Goal: Task Accomplishment & Management: Manage account settings

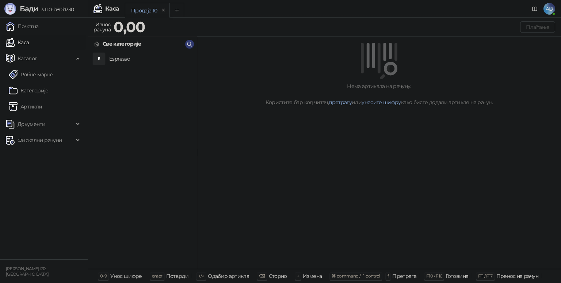
drag, startPoint x: 47, startPoint y: 1, endPoint x: 535, endPoint y: 8, distance: 488.7
click at [535, 8] on icon at bounding box center [535, 9] width 6 height 6
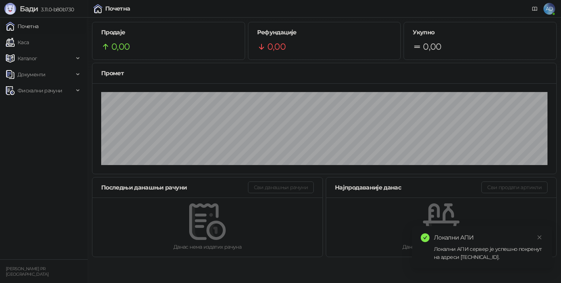
click at [508, 258] on div "Локални АПИ сервер је успешно покренут на адреси [TECHNICAL_ID]." at bounding box center [489, 253] width 110 height 16
click at [542, 238] on icon "close" at bounding box center [539, 237] width 5 height 5
click at [34, 92] on span "Фискални рачуни" at bounding box center [40, 90] width 45 height 15
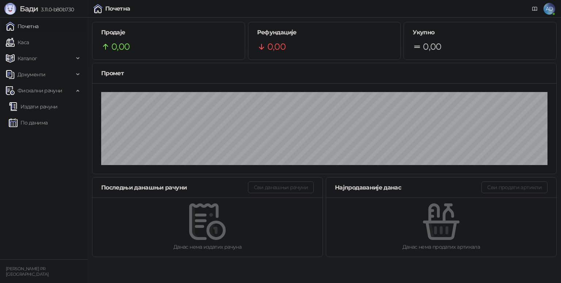
click at [52, 105] on link "Издати рачуни" at bounding box center [33, 106] width 49 height 15
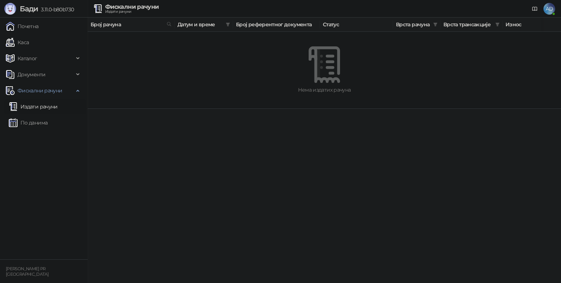
click at [45, 125] on link "По данима" at bounding box center [28, 122] width 39 height 15
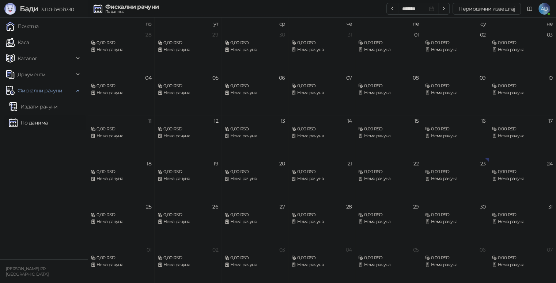
click at [51, 58] on span "Каталог" at bounding box center [40, 58] width 68 height 15
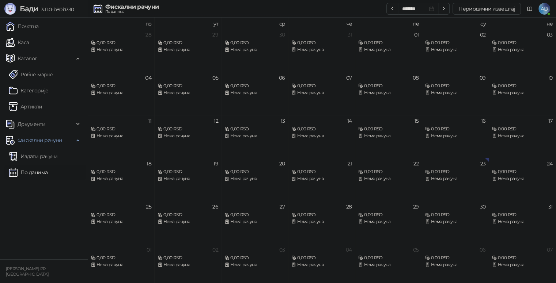
click at [49, 69] on link "Робне марке" at bounding box center [31, 74] width 44 height 15
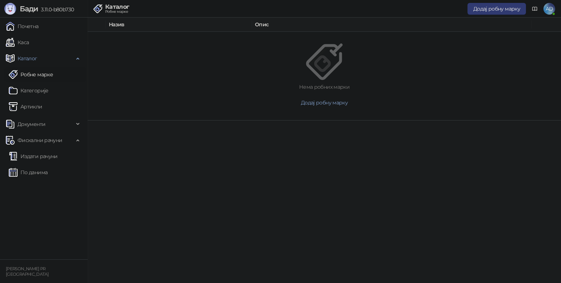
click at [49, 89] on link "Категорије" at bounding box center [29, 90] width 40 height 15
click at [42, 101] on link "Артикли" at bounding box center [26, 106] width 34 height 15
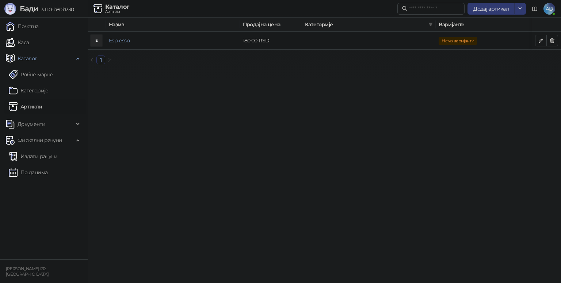
click at [34, 24] on link "Почетна" at bounding box center [22, 26] width 33 height 15
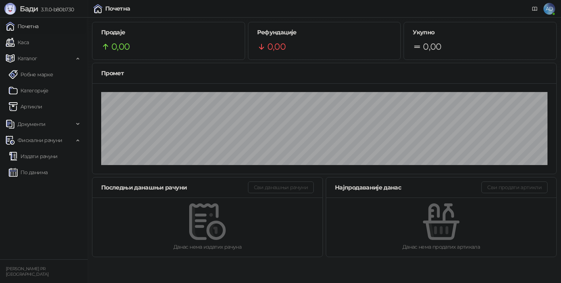
click at [547, 14] on span "AD" at bounding box center [550, 9] width 12 height 12
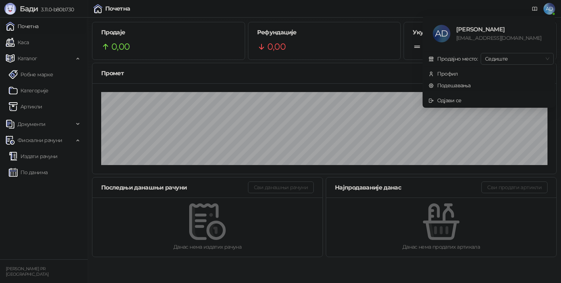
click at [446, 86] on link "Подешавања" at bounding box center [450, 85] width 42 height 7
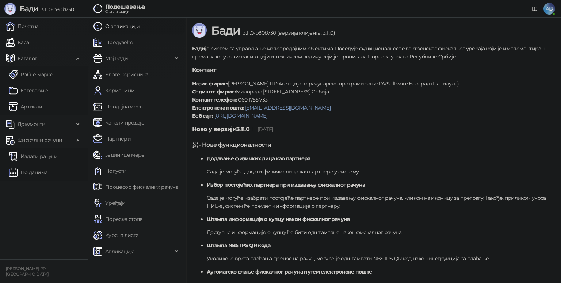
click at [144, 109] on link "Продајна места" at bounding box center [119, 106] width 51 height 15
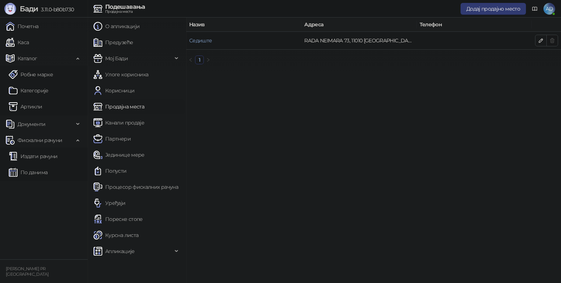
click at [133, 253] on span "Апликације" at bounding box center [120, 251] width 30 height 15
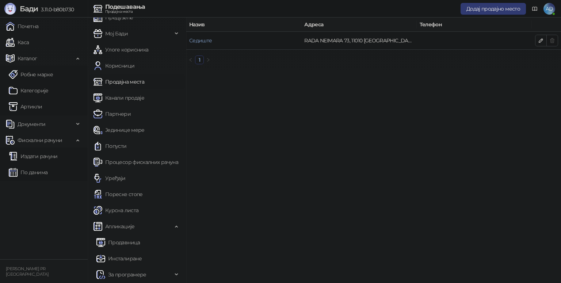
click at [136, 242] on link "Продавница" at bounding box center [118, 242] width 44 height 15
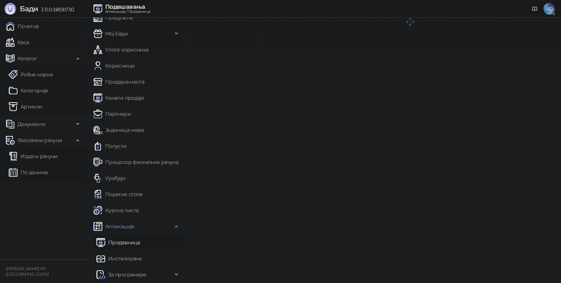
click at [135, 274] on span "За програмере" at bounding box center [127, 275] width 38 height 15
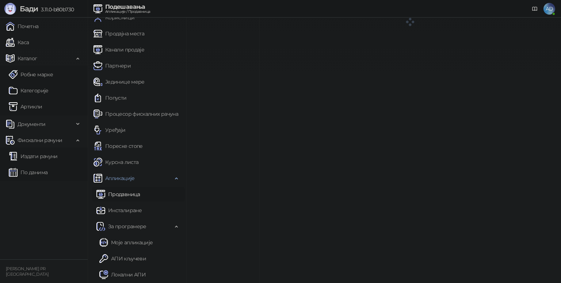
drag, startPoint x: 132, startPoint y: 260, endPoint x: 129, endPoint y: 271, distance: 12.1
click at [131, 260] on link "АПИ кључеви" at bounding box center [122, 258] width 47 height 15
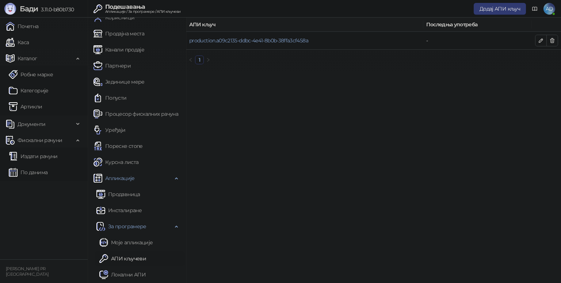
click at [130, 277] on link "Локални АПИ" at bounding box center [122, 275] width 46 height 15
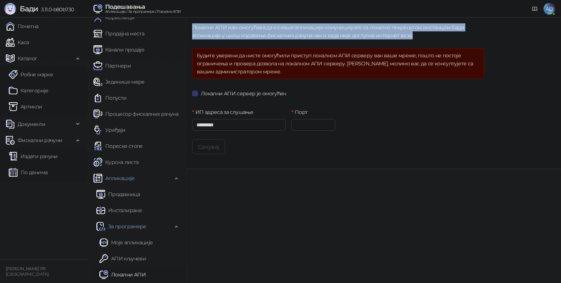
drag, startPoint x: 414, startPoint y: 36, endPoint x: 190, endPoint y: 24, distance: 224.7
click at [190, 24] on div "Локални АПИ вам омогућава да из ваше апликације комуницирате са локално покрену…" at bounding box center [373, 94] width 375 height 152
click at [192, 27] on div "Локални АПИ вам омогућава да из ваше апликације комуницирате са локално покрену…" at bounding box center [373, 94] width 375 height 152
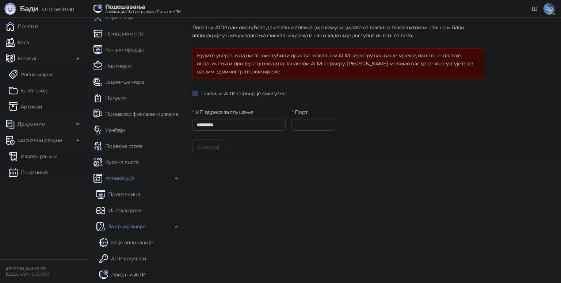
click at [533, 9] on icon at bounding box center [535, 8] width 4 height 3
click at [284, 149] on div "Сачувај" at bounding box center [338, 147] width 292 height 15
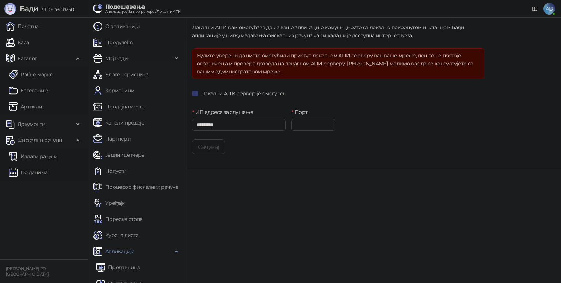
click at [117, 26] on link "О апликацији" at bounding box center [117, 26] width 46 height 15
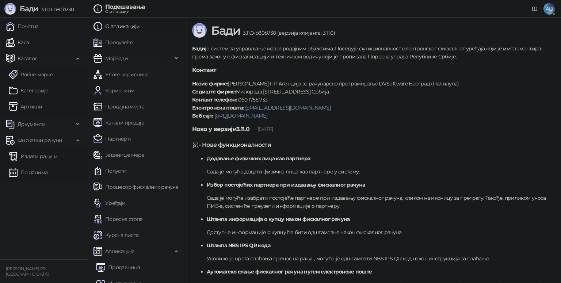
click at [137, 105] on link "Продајна места" at bounding box center [119, 106] width 51 height 15
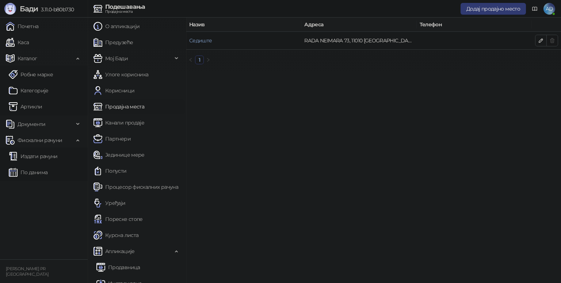
click at [131, 182] on link "Процесор фискалних рачуна" at bounding box center [136, 187] width 85 height 15
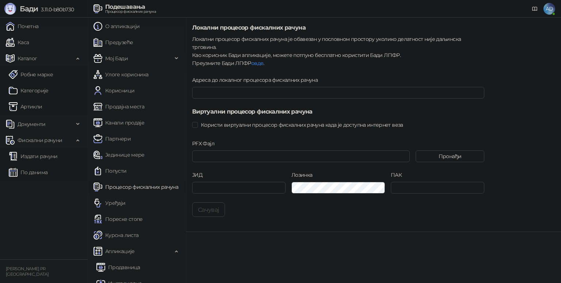
click at [255, 60] on link "овде" at bounding box center [257, 63] width 12 height 7
click at [36, 24] on link "Почетна" at bounding box center [22, 26] width 33 height 15
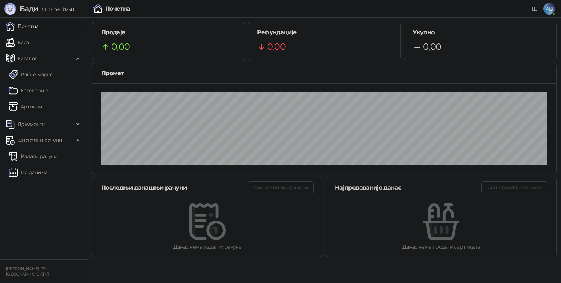
click at [30, 57] on span "Каталог" at bounding box center [28, 58] width 20 height 15
click at [29, 42] on link "Каса" at bounding box center [17, 42] width 23 height 15
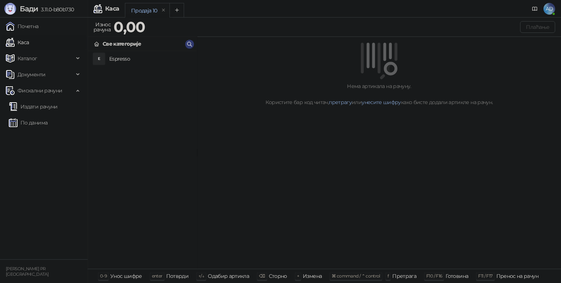
click at [117, 57] on h4 "Espresso" at bounding box center [150, 59] width 82 height 12
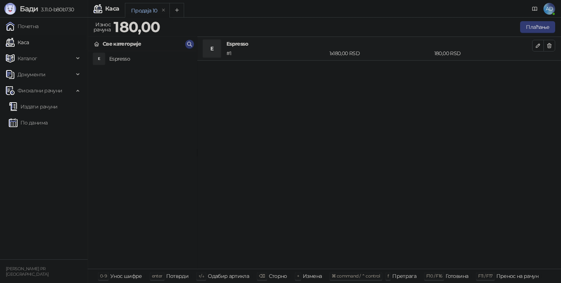
click at [542, 30] on button "Плаћање" at bounding box center [537, 27] width 35 height 12
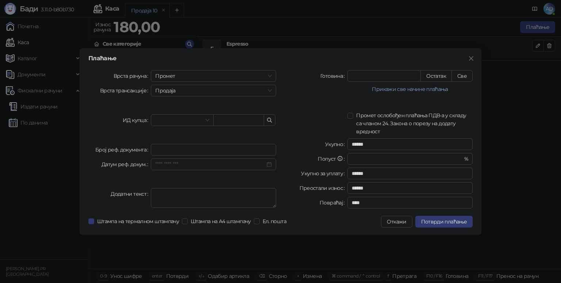
click at [401, 225] on button "Откажи" at bounding box center [396, 222] width 31 height 12
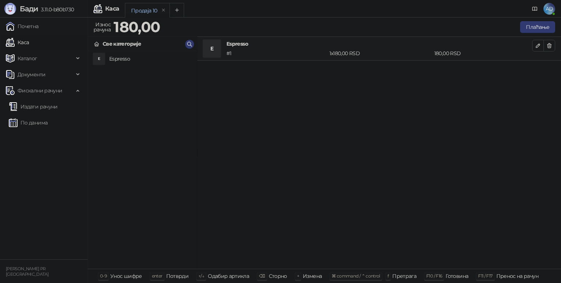
click at [551, 4] on span "AD" at bounding box center [550, 9] width 12 height 12
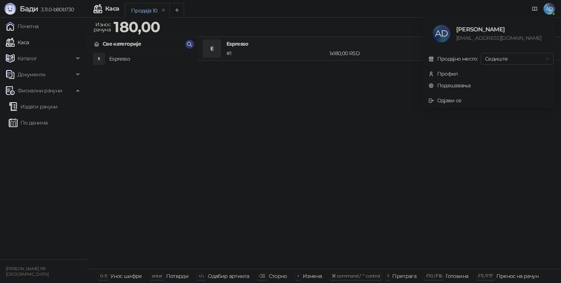
click at [337, 97] on div "E Espresso # 1 1 x 180,00 RSD 180,00 RSD" at bounding box center [379, 153] width 364 height 232
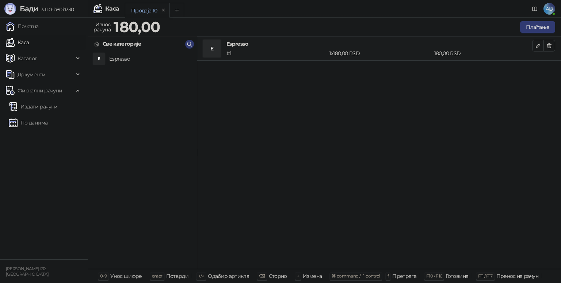
click at [45, 87] on span "Фискални рачуни" at bounding box center [40, 90] width 45 height 15
click at [35, 93] on span "Фискални рачуни" at bounding box center [40, 90] width 45 height 15
click at [38, 106] on link "Издати рачуни" at bounding box center [33, 106] width 49 height 15
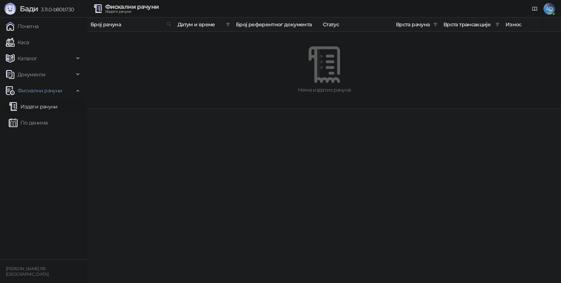
click at [44, 120] on link "По данима" at bounding box center [28, 122] width 39 height 15
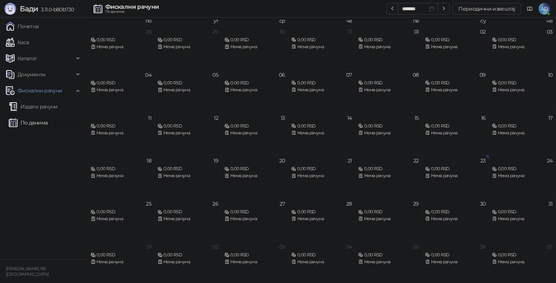
scroll to position [4, 0]
click at [246, 183] on div "20 0,00 RSD Нема рачуна" at bounding box center [254, 175] width 67 height 43
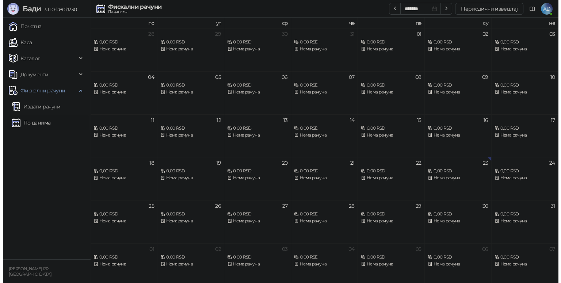
scroll to position [0, 0]
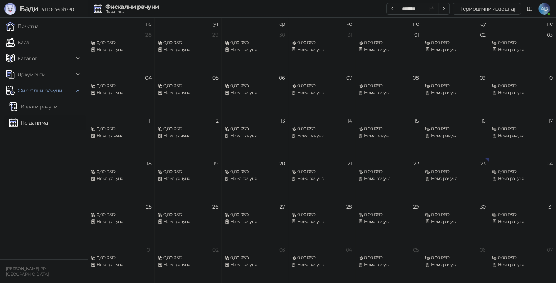
click at [489, 10] on button "Периодични извештај" at bounding box center [486, 9] width 68 height 12
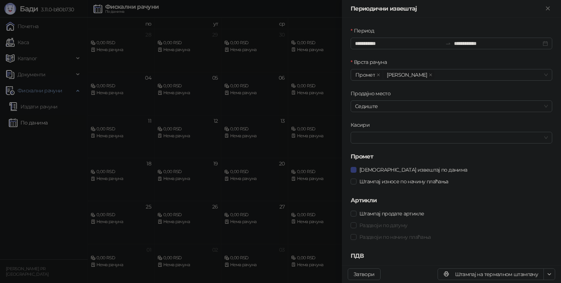
click at [417, 77] on div "Промет [PERSON_NAME]" at bounding box center [447, 75] width 191 height 10
click at [436, 59] on div "Врста рачуна" at bounding box center [452, 63] width 202 height 11
click at [377, 105] on span "Седиште" at bounding box center [451, 106] width 193 height 11
click at [401, 90] on div "Продајно место" at bounding box center [452, 95] width 202 height 11
click at [548, 7] on icon "Close" at bounding box center [548, 8] width 7 height 7
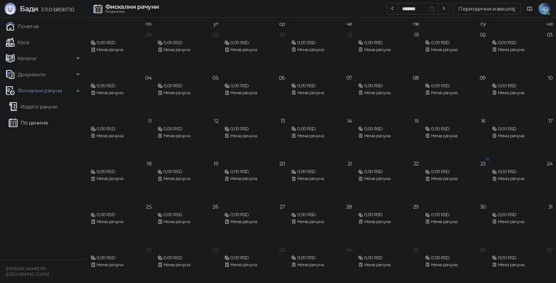
click at [542, 8] on span "AD" at bounding box center [544, 9] width 12 height 12
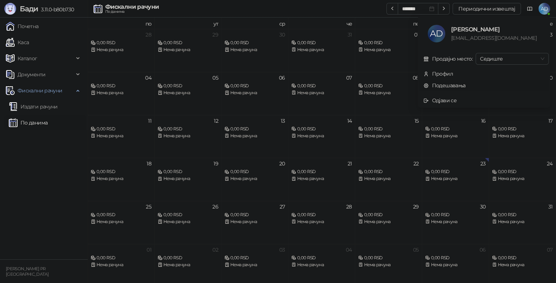
click at [446, 83] on link "Подешавања" at bounding box center [444, 85] width 42 height 7
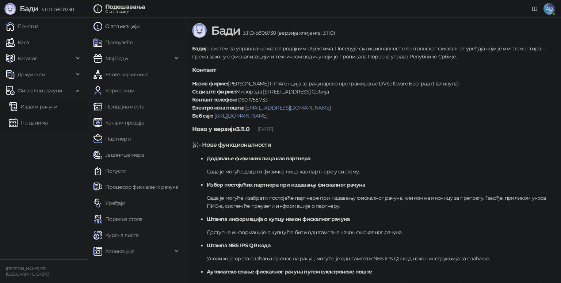
click at [130, 106] on link "Продајна места" at bounding box center [119, 106] width 51 height 15
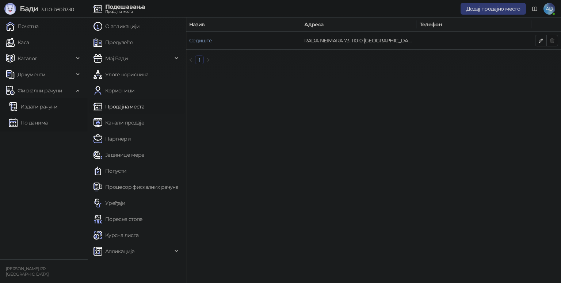
click at [482, 14] on button "Додај продајно место" at bounding box center [493, 9] width 65 height 12
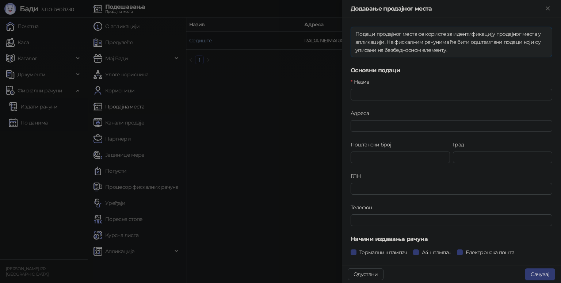
click at [499, 7] on div "Додавање продајног места" at bounding box center [447, 8] width 193 height 9
drag, startPoint x: 391, startPoint y: 43, endPoint x: 420, endPoint y: 46, distance: 29.0
click at [392, 46] on div "Подаци продајног места се користе за идентификацију продајног места у апликациј…" at bounding box center [452, 42] width 192 height 24
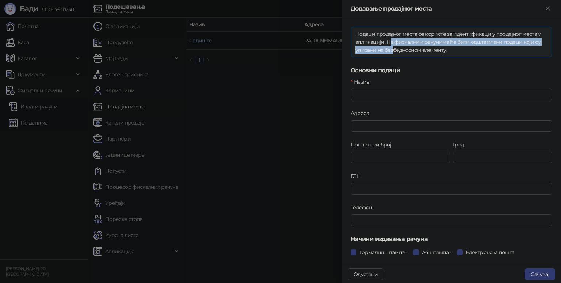
click at [431, 46] on div "Подаци продајног места се користе за идентификацију продајног места у апликациј…" at bounding box center [452, 42] width 192 height 24
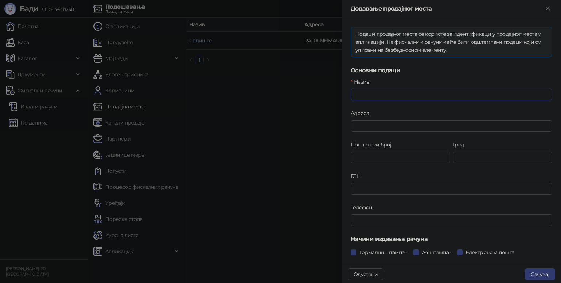
click at [395, 95] on input "Назив" at bounding box center [452, 95] width 202 height 12
click at [444, 100] on div "Назив ****" at bounding box center [451, 93] width 205 height 31
click at [446, 93] on input "****" at bounding box center [452, 95] width 202 height 12
type input "***"
drag, startPoint x: 371, startPoint y: 95, endPoint x: 346, endPoint y: 91, distance: 25.1
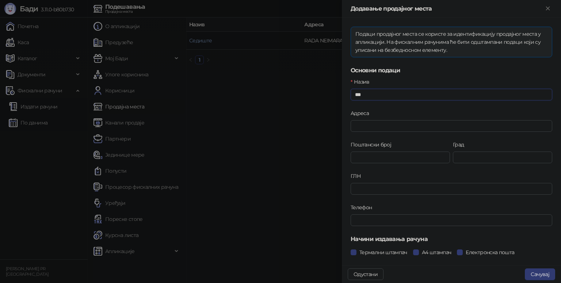
click at [346, 91] on div "Подаци продајног места се користе за идентификацију продајног места у апликациј…" at bounding box center [451, 141] width 219 height 247
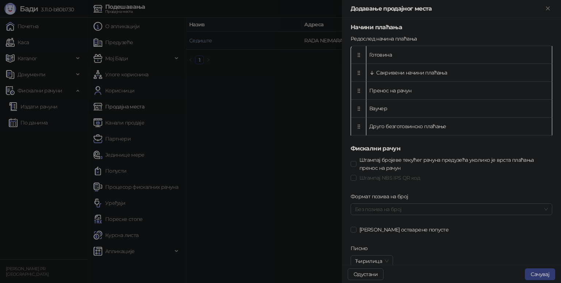
scroll to position [292, 0]
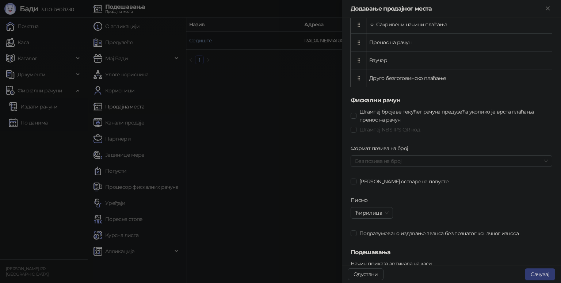
type input "****"
click at [543, 273] on button "Сачувај" at bounding box center [540, 275] width 30 height 12
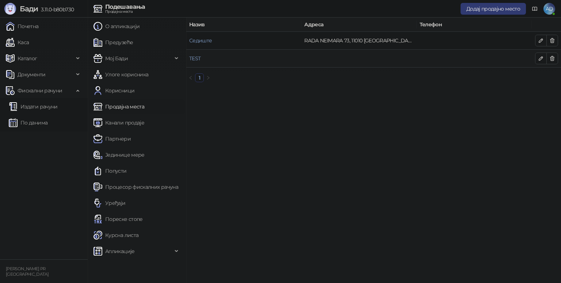
click at [349, 58] on td at bounding box center [359, 59] width 115 height 18
click at [24, 24] on link "Почетна" at bounding box center [22, 26] width 33 height 15
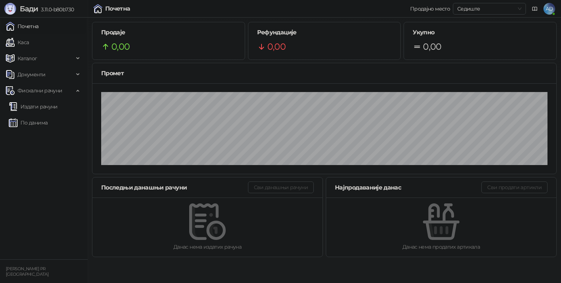
click at [469, 8] on span "Седиште" at bounding box center [490, 8] width 64 height 11
click at [465, 48] on div "TEST" at bounding box center [489, 47] width 61 height 8
click at [472, 10] on span "TEST" at bounding box center [490, 8] width 64 height 11
click at [493, 23] on div "Сва продајна места" at bounding box center [489, 23] width 61 height 8
click at [477, 10] on span "Сва продајна места" at bounding box center [490, 8] width 64 height 11
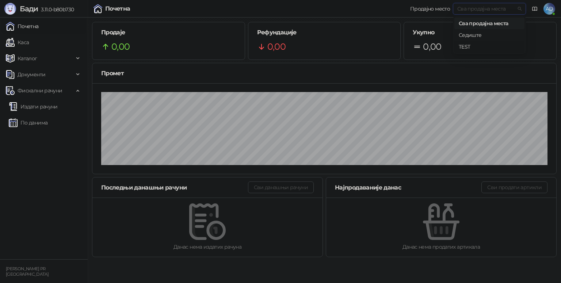
click at [476, 45] on div "TEST" at bounding box center [489, 47] width 61 height 8
drag, startPoint x: 409, startPoint y: 8, endPoint x: 560, endPoint y: 8, distance: 150.6
click at [560, 8] on div "Почетна Продајно место TEST AD" at bounding box center [280, 9] width 561 height 18
click at [406, 13] on div "Почетна Продајно место TEST AD" at bounding box center [281, 9] width 550 height 18
click at [506, 8] on span "TEST" at bounding box center [490, 8] width 64 height 11
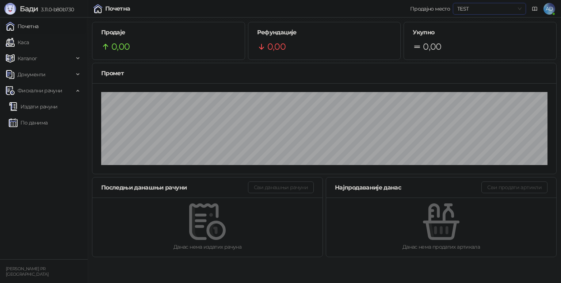
click at [519, 8] on span "TEST" at bounding box center [490, 8] width 64 height 11
click at [550, 10] on span "AD" at bounding box center [550, 9] width 12 height 12
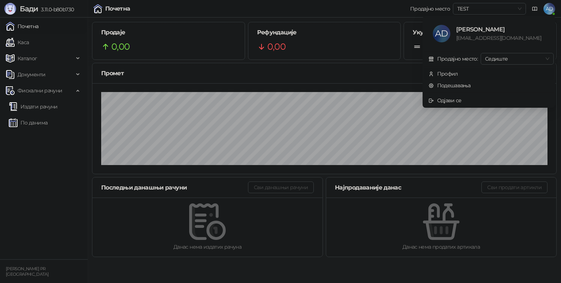
click at [454, 76] on div "Профил" at bounding box center [448, 74] width 21 height 8
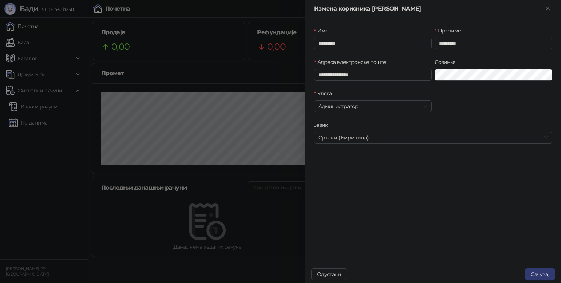
click at [547, 9] on icon "Close" at bounding box center [548, 8] width 7 height 7
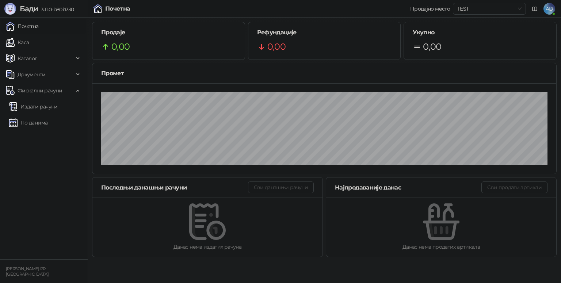
click at [548, 9] on span "AD" at bounding box center [550, 9] width 12 height 12
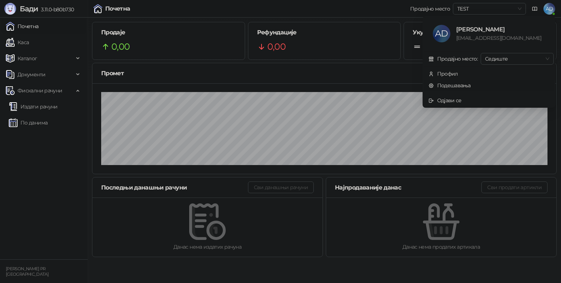
click at [460, 84] on link "Подешавања" at bounding box center [450, 85] width 42 height 7
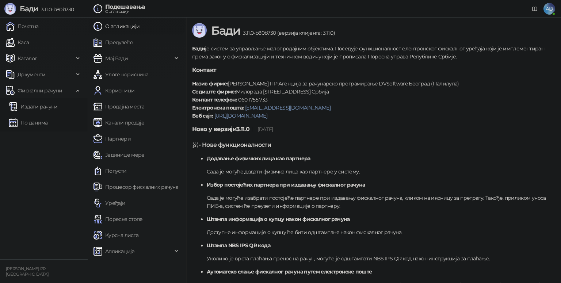
click at [120, 92] on link "Корисници" at bounding box center [114, 90] width 41 height 15
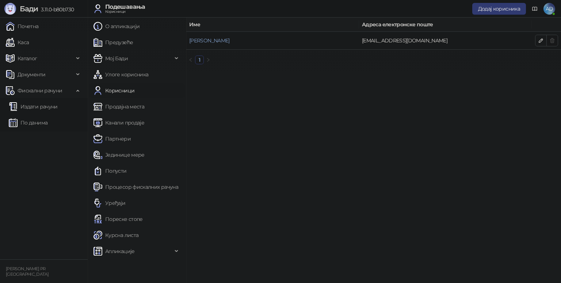
click at [504, 11] on span "Додај корисника" at bounding box center [499, 8] width 42 height 7
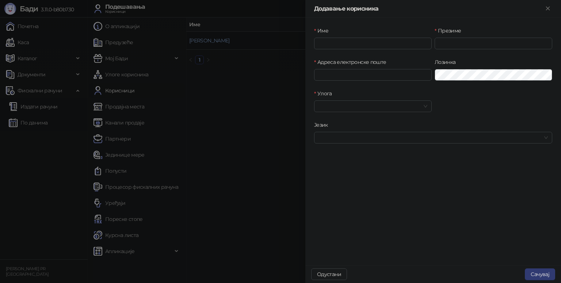
click at [354, 103] on input "Улога" at bounding box center [370, 106] width 102 height 11
drag, startPoint x: 365, startPoint y: 120, endPoint x: 372, endPoint y: 115, distance: 8.7
click at [364, 120] on div "Администратор" at bounding box center [373, 121] width 106 height 8
click at [358, 137] on input "Језик" at bounding box center [430, 137] width 223 height 11
click at [358, 136] on input "Језик" at bounding box center [430, 137] width 223 height 11
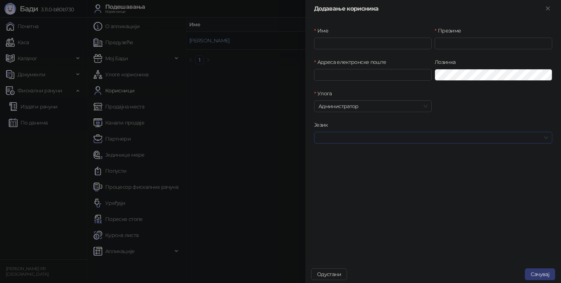
click at [249, 82] on div at bounding box center [280, 141] width 561 height 283
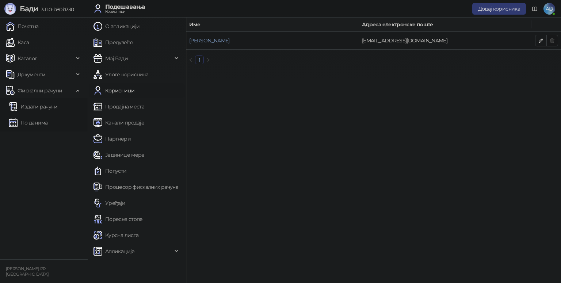
click at [126, 106] on link "Продајна места" at bounding box center [119, 106] width 51 height 15
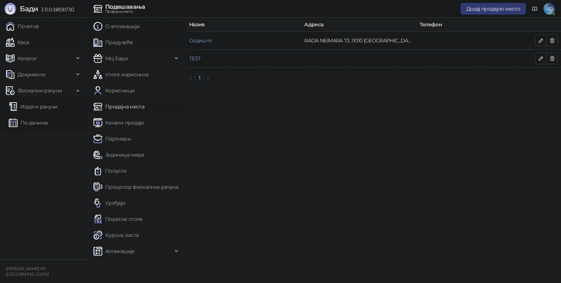
click at [132, 186] on link "Процесор фискалних рачуна" at bounding box center [136, 187] width 85 height 15
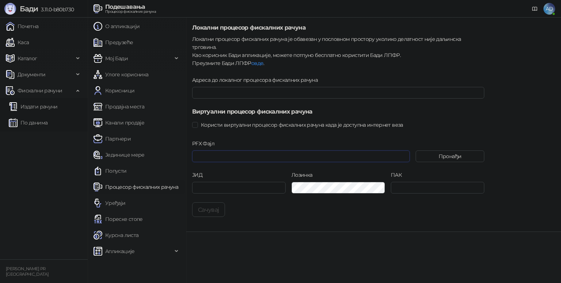
click at [246, 151] on input "PFX Фајл" at bounding box center [301, 157] width 218 height 12
click at [241, 140] on div "PFX Фајл" at bounding box center [301, 145] width 218 height 11
click at [153, 186] on link "Процесор фискалних рачуна" at bounding box center [136, 187] width 85 height 15
click at [253, 121] on span "Користи виртуални процесор фискалних рачуна када је доступна интернет веза" at bounding box center [302, 125] width 208 height 8
click at [216, 121] on span "Користи виртуални процесор фискалних рачуна када је доступна интернет веза" at bounding box center [302, 125] width 208 height 8
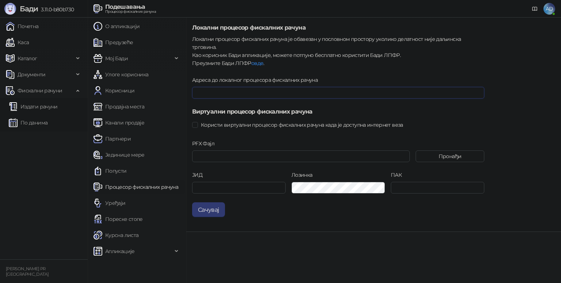
click at [215, 87] on input "Адреса до локалног процесора фискалних рачуна" at bounding box center [338, 93] width 292 height 12
click at [216, 67] on form "Локални процесор фискалних рачуна Локални процесор фискалних рачуна је обавезан…" at bounding box center [338, 120] width 292 height 194
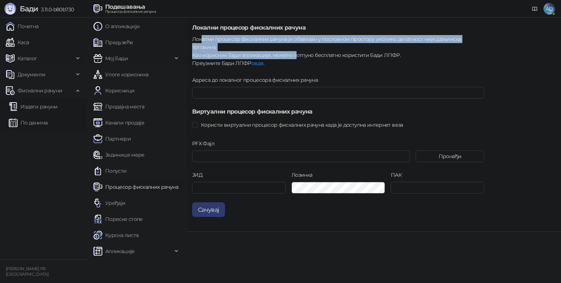
drag, startPoint x: 201, startPoint y: 38, endPoint x: 300, endPoint y: 47, distance: 98.7
click at [295, 47] on div "Локални процесор фискалних рачуна је обавезан у пословном простору уколико дела…" at bounding box center [338, 51] width 292 height 32
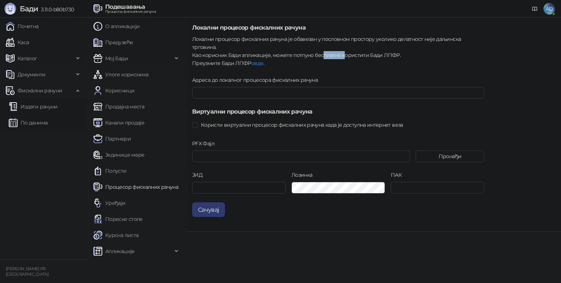
drag, startPoint x: 322, startPoint y: 47, endPoint x: 361, endPoint y: 47, distance: 39.8
click at [349, 47] on div "Локални процесор фискалних рачуна је обавезан у пословном простору уколико дела…" at bounding box center [338, 51] width 292 height 32
click at [294, 56] on div "Локални процесор фискалних рачуна је обавезан у пословном простору уколико дела…" at bounding box center [338, 51] width 292 height 32
click at [174, 254] on div "Апликације" at bounding box center [137, 251] width 96 height 15
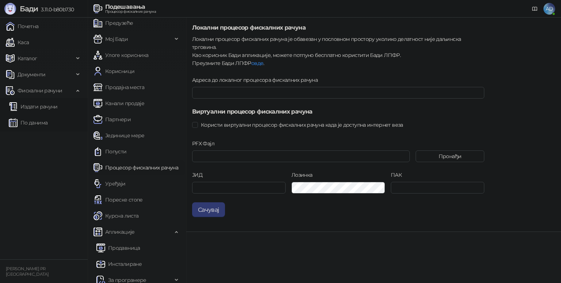
scroll to position [25, 0]
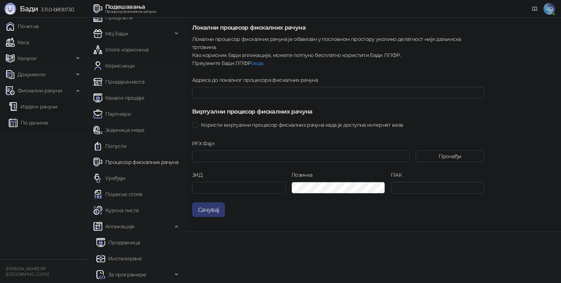
click at [171, 224] on div "Апликације" at bounding box center [137, 226] width 96 height 15
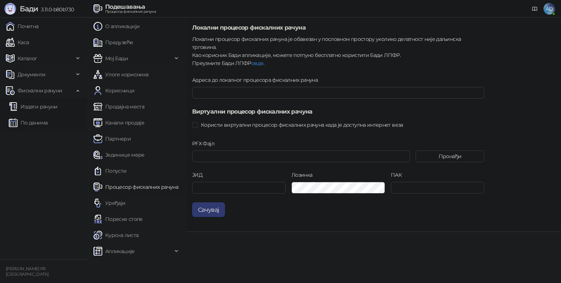
click at [132, 189] on link "Процесор фискалних рачуна" at bounding box center [136, 187] width 85 height 15
